Goal: Register for event/course

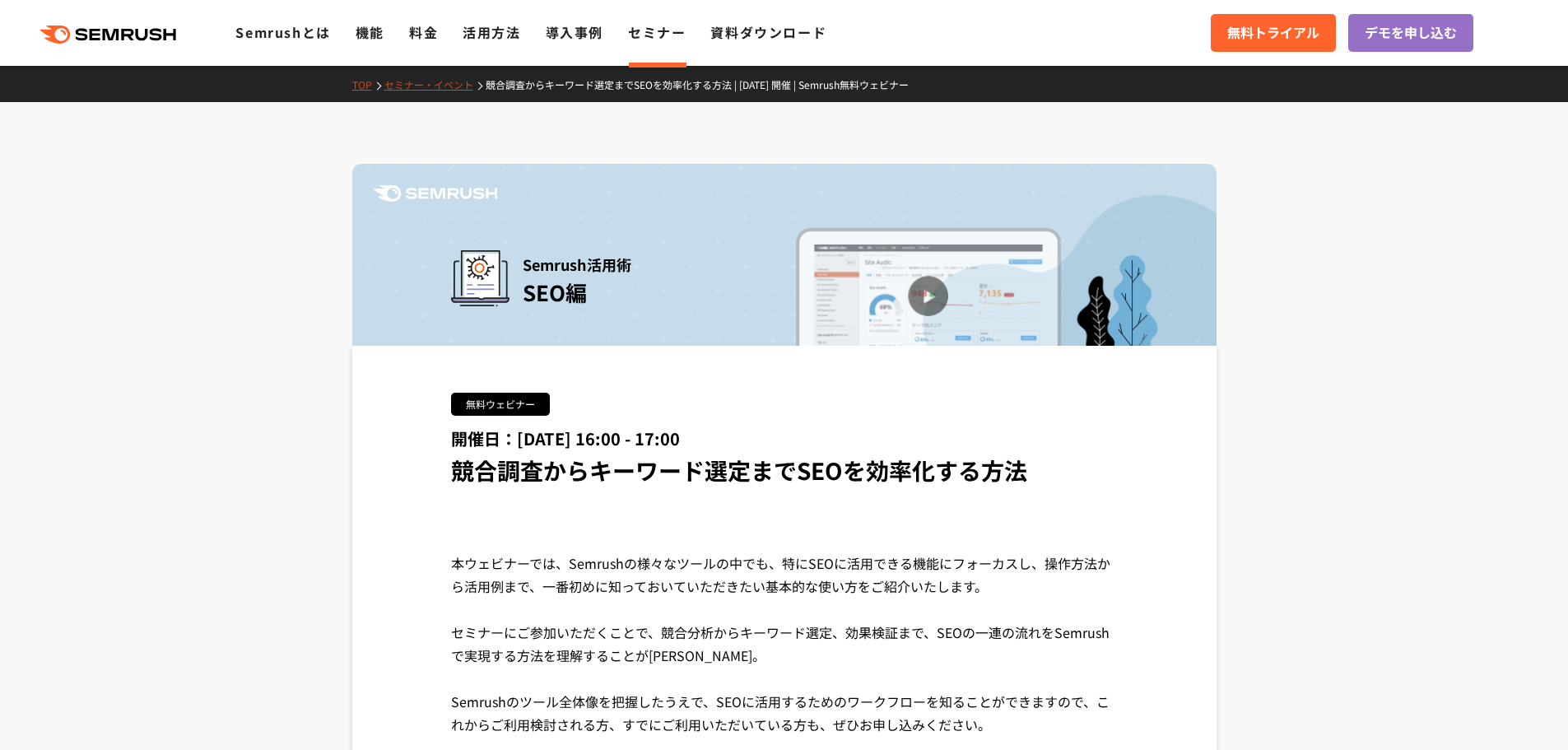
click at [135, 40] on icon ".cls {fill: #FF642D;}" at bounding box center [110, 34] width 186 height 18
